Goal: Use online tool/utility: Use online tool/utility

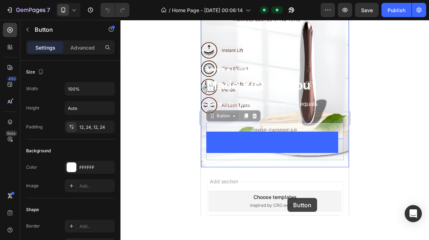
drag, startPoint x: 286, startPoint y: 180, endPoint x: 287, endPoint y: 198, distance: 18.6
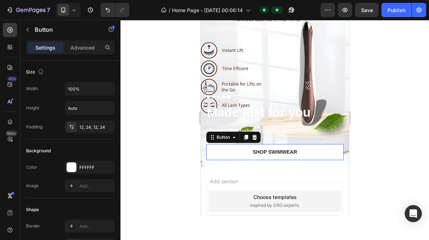
scroll to position [66, 0]
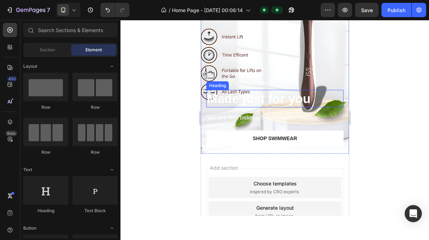
drag, startPoint x: 271, startPoint y: 120, endPoint x: 155, endPoint y: 74, distance: 125.5
click at [200, 74] on html "iPhone 11 Pro Max ( 414 px) iPhone 13 Mini iPhone 13 Pro iPhone 11 Pro Max iPho…" at bounding box center [274, 129] width 148 height 351
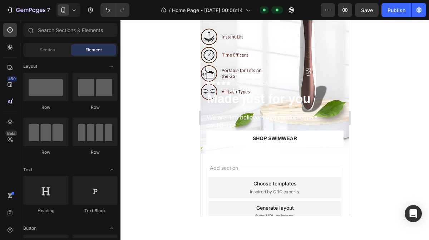
drag, startPoint x: 155, startPoint y: 74, endPoint x: 156, endPoint y: 60, distance: 13.2
click at [156, 60] on div at bounding box center [274, 130] width 308 height 220
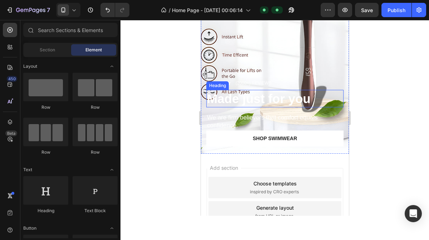
drag, startPoint x: 356, startPoint y: 80, endPoint x: 294, endPoint y: 96, distance: 63.8
click at [348, 99] on html "iPhone 11 Pro Max ( 414 px) iPhone 13 Mini iPhone 13 Pro iPhone 11 Pro Max iPho…" at bounding box center [274, 129] width 148 height 351
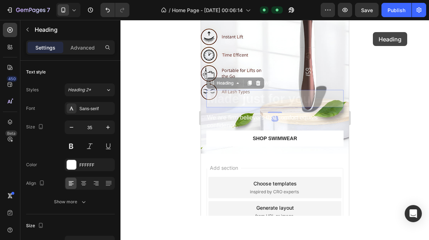
drag, startPoint x: 383, startPoint y: 99, endPoint x: 376, endPoint y: 72, distance: 27.3
click at [376, 72] on div at bounding box center [274, 130] width 308 height 220
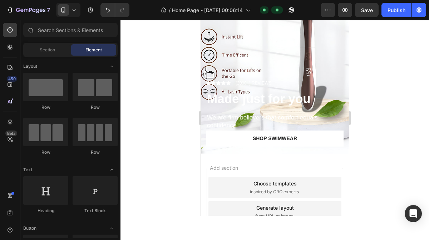
click at [376, 72] on div at bounding box center [274, 130] width 308 height 220
click at [384, 82] on div at bounding box center [274, 130] width 308 height 220
drag, startPoint x: 384, startPoint y: 82, endPoint x: 352, endPoint y: 85, distance: 31.5
click at [352, 85] on div "333333 100 % 333333 100 %" at bounding box center [274, 130] width 308 height 220
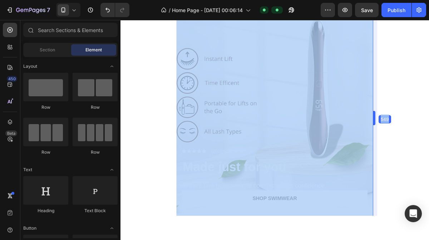
drag, startPoint x: 352, startPoint y: 85, endPoint x: 392, endPoint y: 114, distance: 49.2
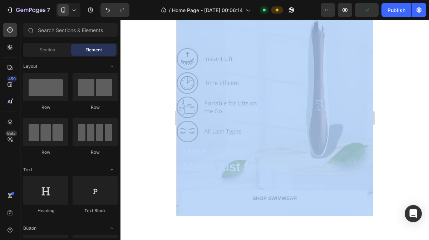
drag, startPoint x: 392, startPoint y: 114, endPoint x: 392, endPoint y: 73, distance: 40.4
click at [392, 73] on div at bounding box center [274, 130] width 308 height 220
click at [156, 81] on div at bounding box center [274, 130] width 308 height 220
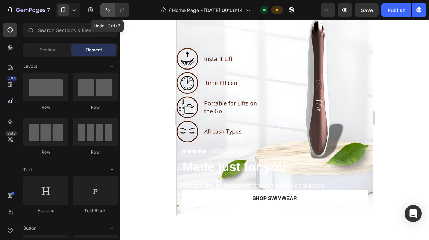
click at [106, 12] on icon "Undo/Redo" at bounding box center [107, 9] width 7 height 7
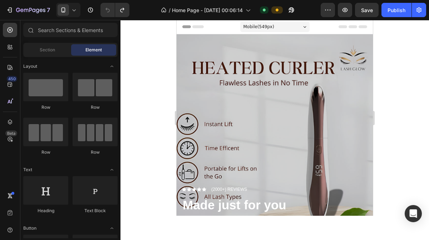
scroll to position [0, 0]
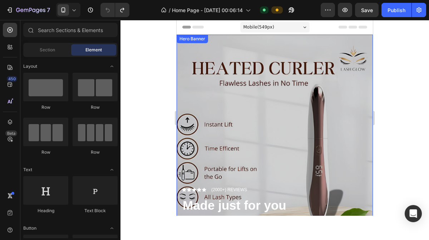
click at [354, 92] on div "Overlay" at bounding box center [274, 157] width 196 height 245
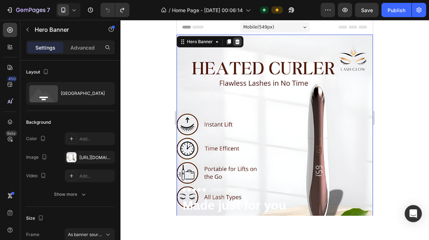
click at [239, 44] on icon at bounding box center [237, 42] width 6 height 6
